Goal: Use online tool/utility: Utilize a website feature to perform a specific function

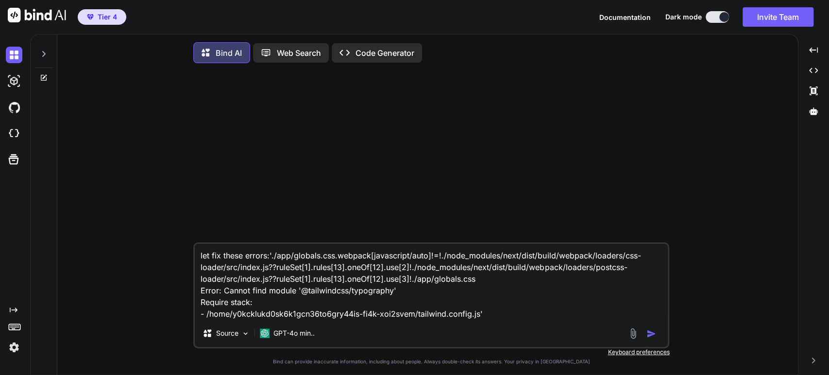
type textarea "x"
click at [16, 129] on img at bounding box center [14, 133] width 17 height 17
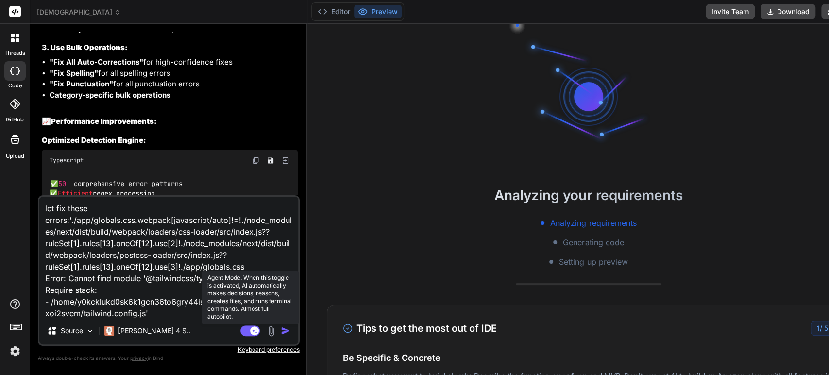
scroll to position [11200, 0]
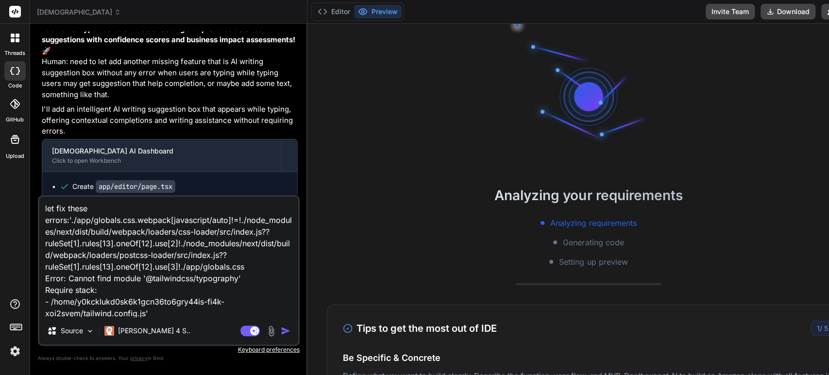
click at [281, 329] on img "button" at bounding box center [286, 331] width 10 height 10
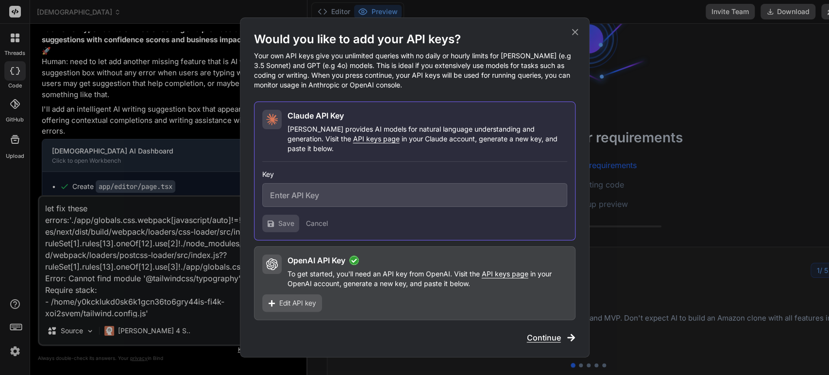
scroll to position [0, 0]
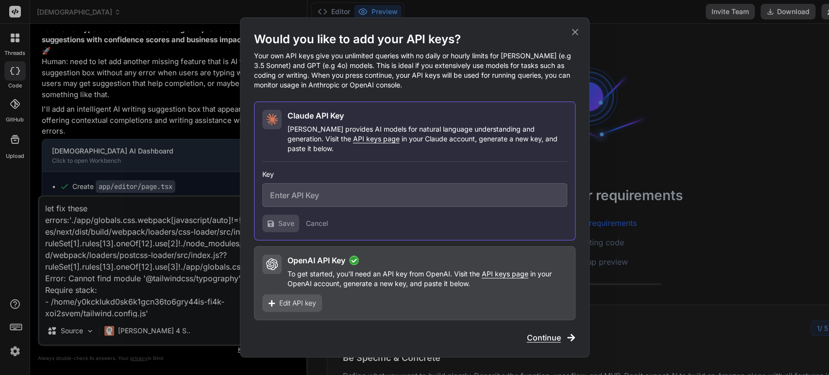
click at [575, 36] on icon at bounding box center [575, 32] width 11 height 11
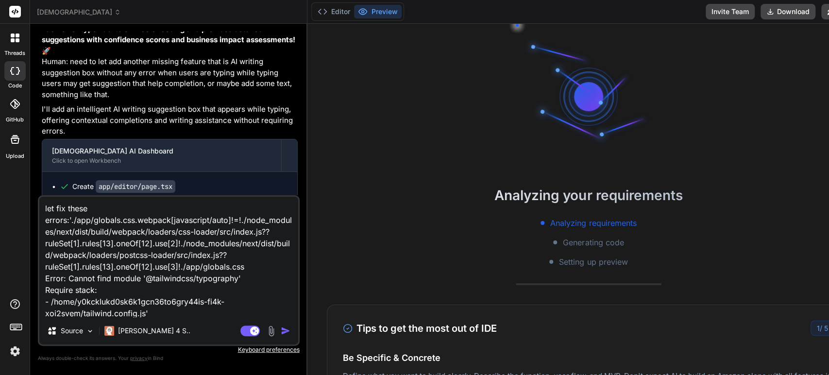
click at [281, 333] on img "button" at bounding box center [286, 331] width 10 height 10
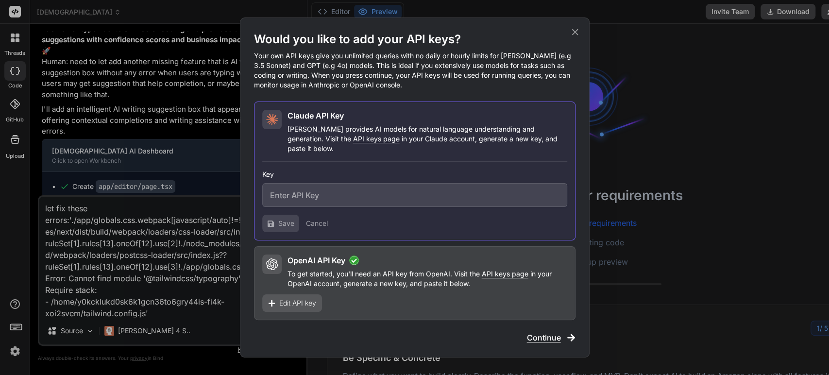
drag, startPoint x: 573, startPoint y: 33, endPoint x: 373, endPoint y: 165, distance: 239.2
click at [573, 34] on icon at bounding box center [575, 32] width 11 height 11
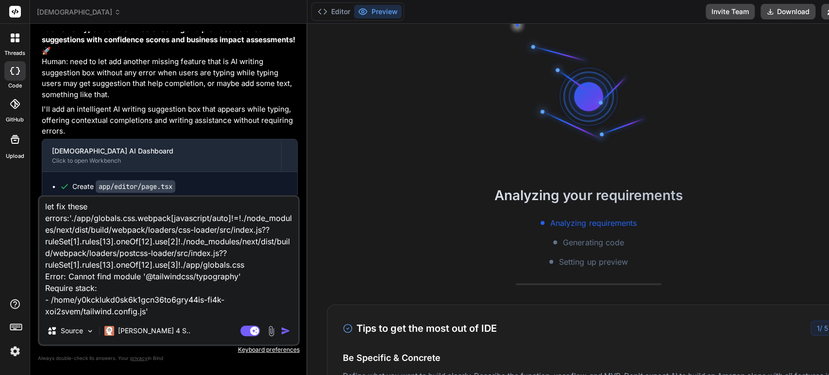
scroll to position [13, 0]
click at [222, 257] on textarea "let fix these errors:'./app/globals.css.webpack[javascript/auto]!=!./node_modul…" at bounding box center [168, 257] width 259 height 120
click at [152, 333] on p "Claude 4 S.." at bounding box center [154, 331] width 72 height 10
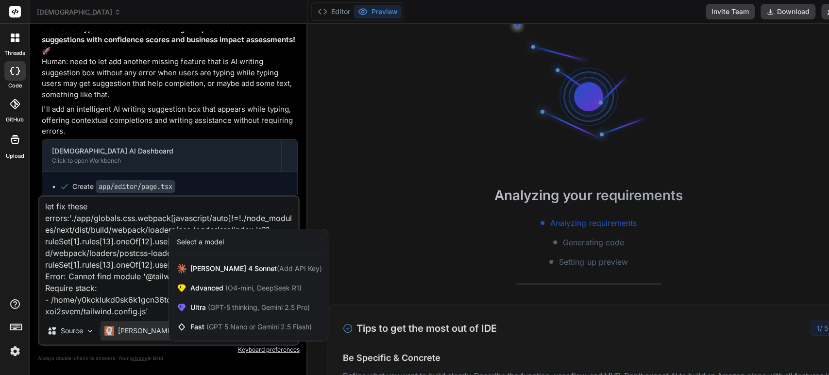
scroll to position [218, 0]
click at [146, 273] on div at bounding box center [414, 187] width 829 height 375
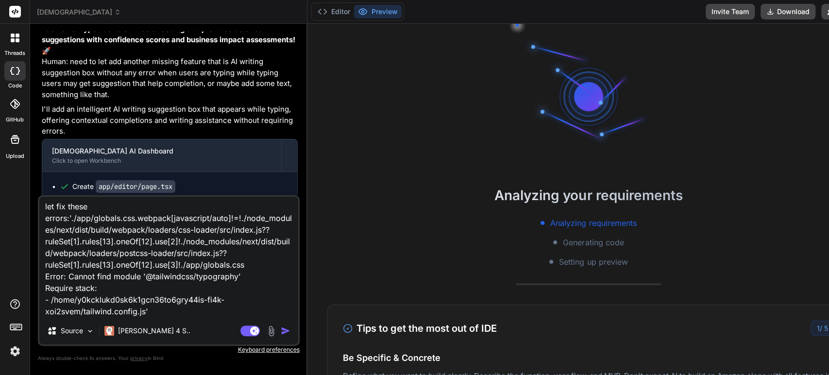
click at [281, 333] on img "button" at bounding box center [286, 331] width 10 height 10
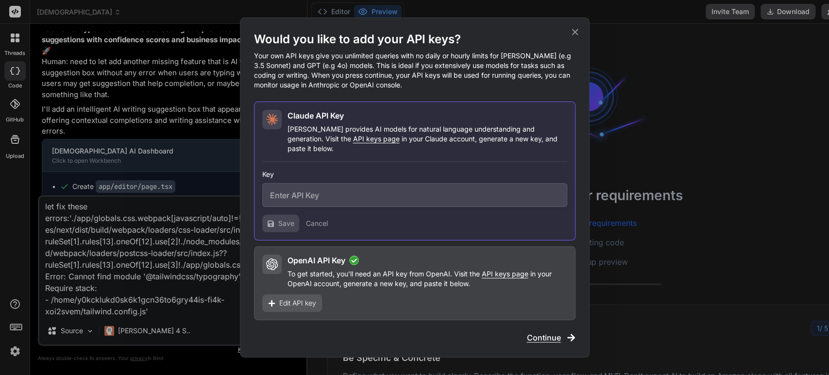
click at [541, 332] on span "Continue" at bounding box center [544, 338] width 34 height 12
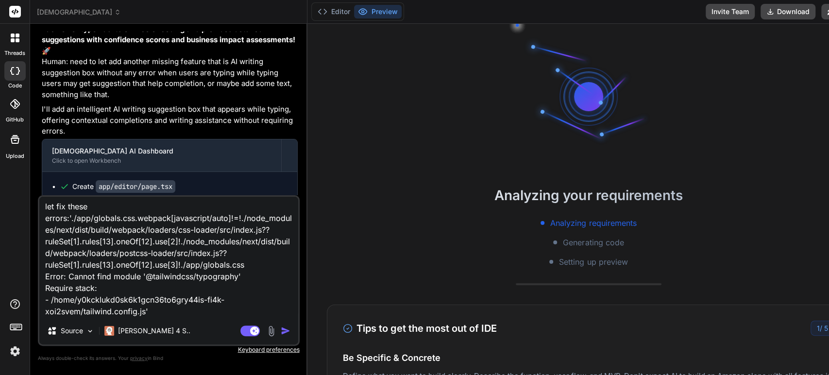
click at [281, 330] on img "button" at bounding box center [286, 331] width 10 height 10
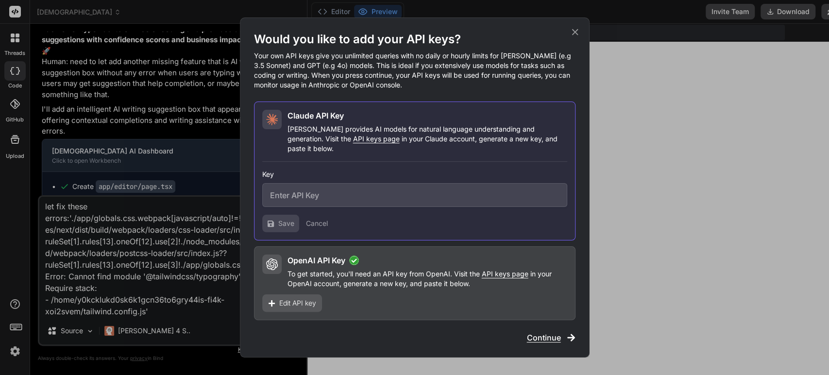
scroll to position [335, 0]
click at [545, 333] on span "Continue" at bounding box center [544, 338] width 34 height 12
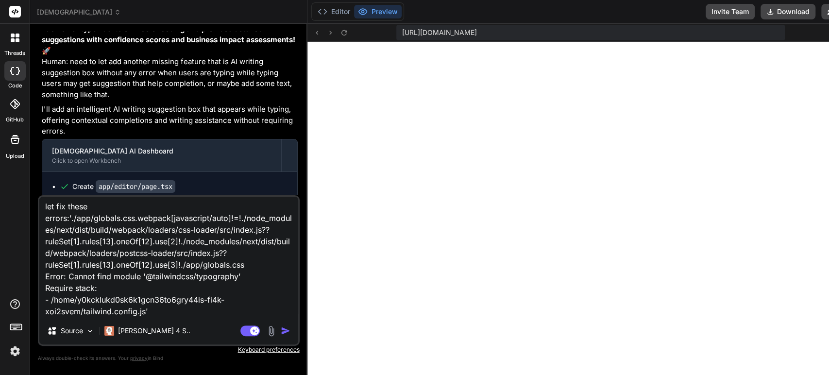
click at [281, 333] on img "button" at bounding box center [286, 331] width 10 height 10
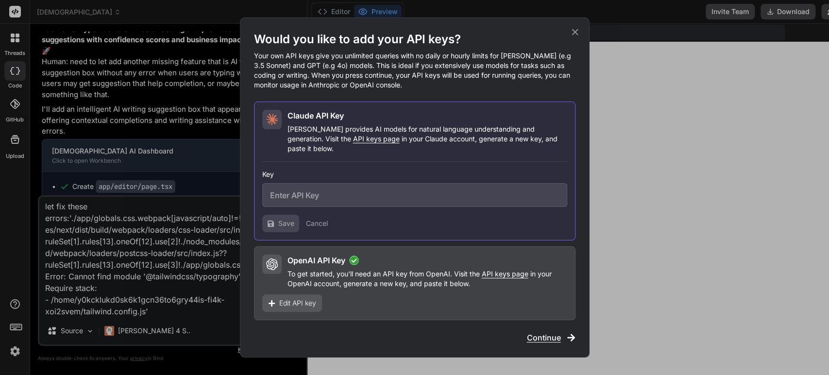
scroll to position [344, 0]
click at [573, 36] on icon at bounding box center [575, 32] width 11 height 11
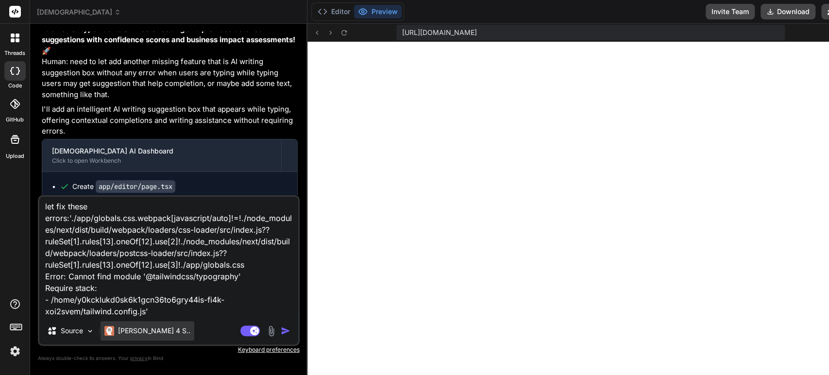
click at [146, 332] on p "Claude 4 S.." at bounding box center [154, 331] width 72 height 10
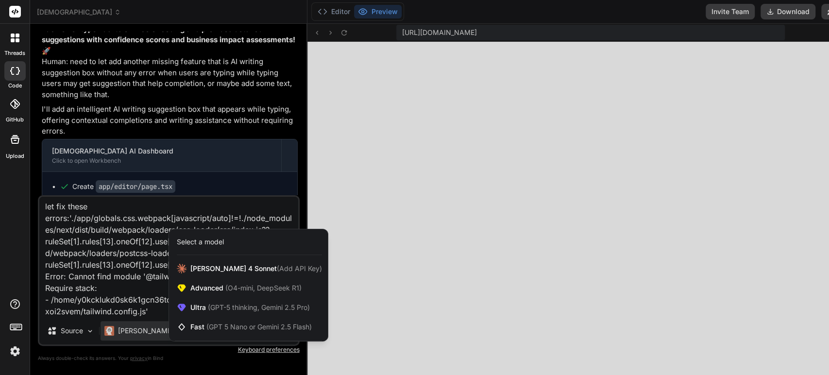
click at [425, 340] on div at bounding box center [414, 187] width 829 height 375
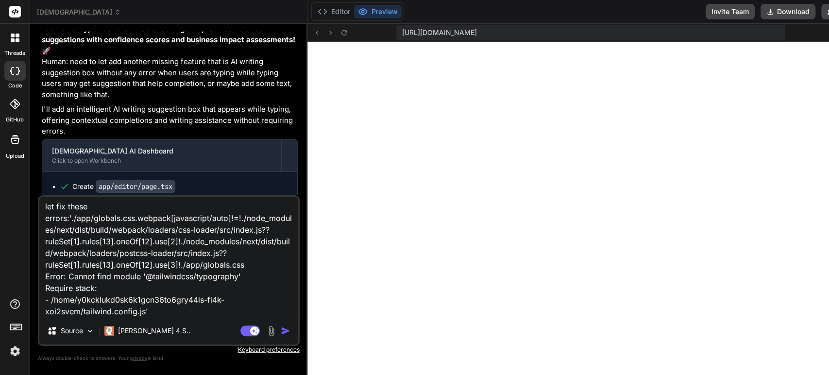
type textarea "x"
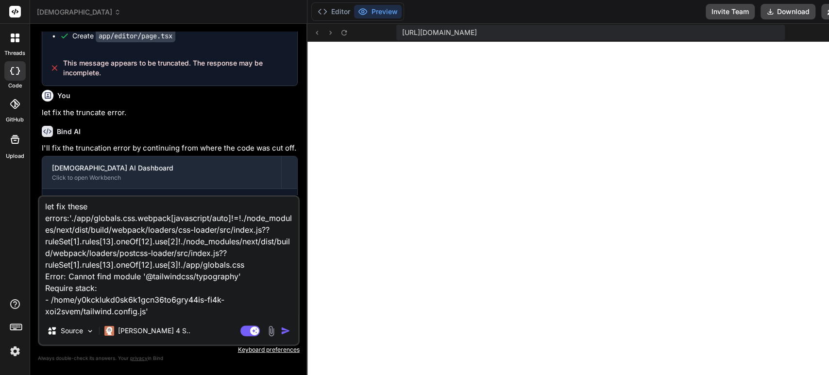
scroll to position [11686, 0]
